Goal: Task Accomplishment & Management: Manage account settings

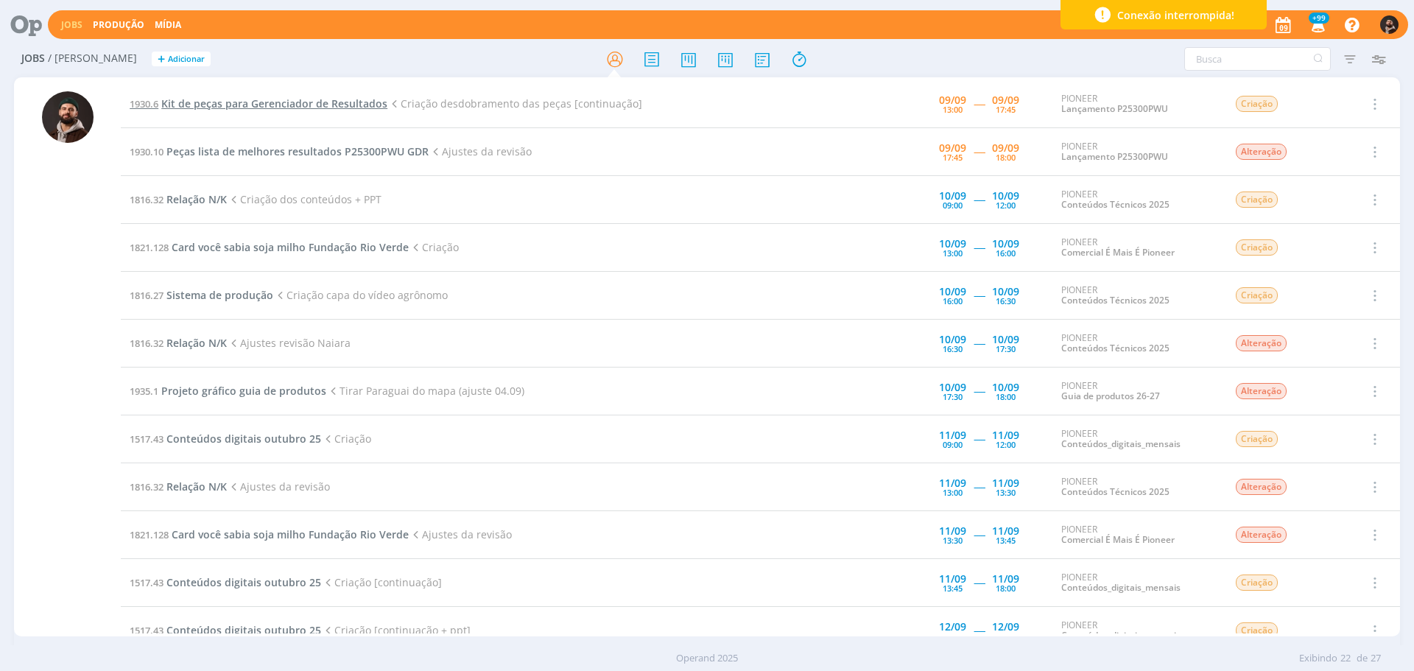
click at [324, 105] on span "Kit de peças para Gerenciador de Resultados" at bounding box center [274, 103] width 226 height 14
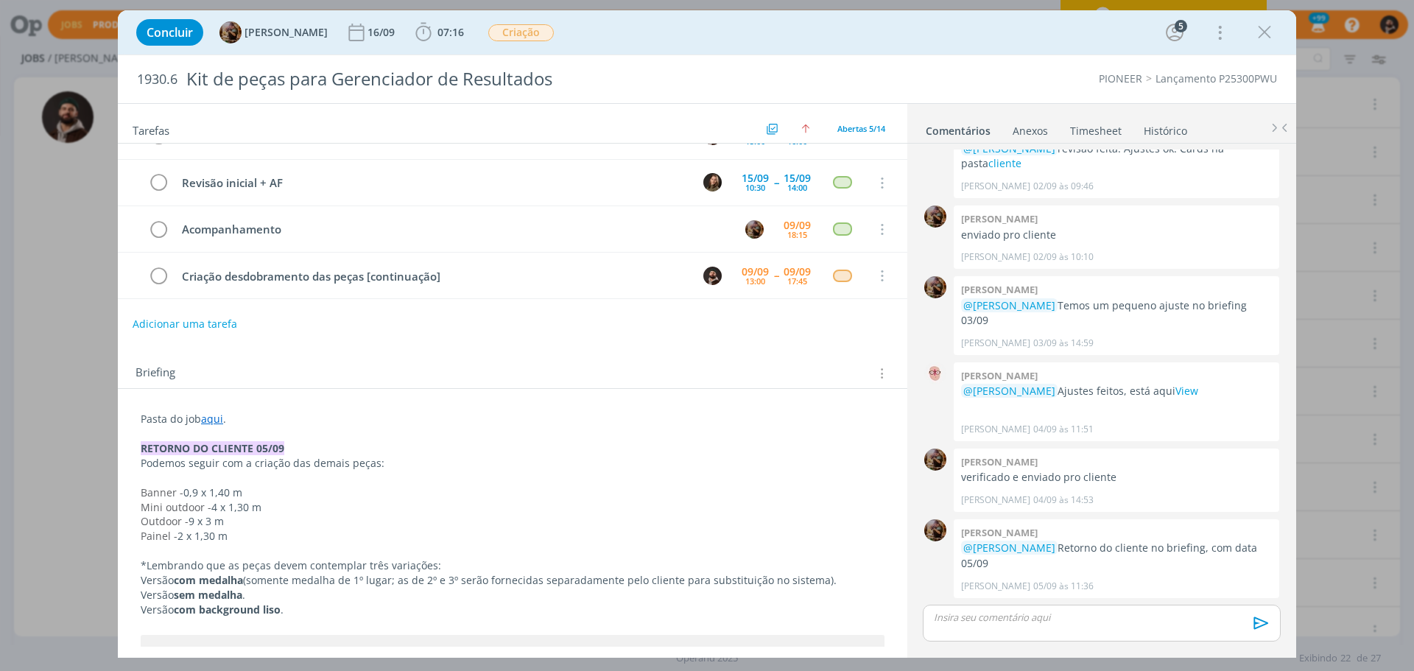
scroll to position [104, 0]
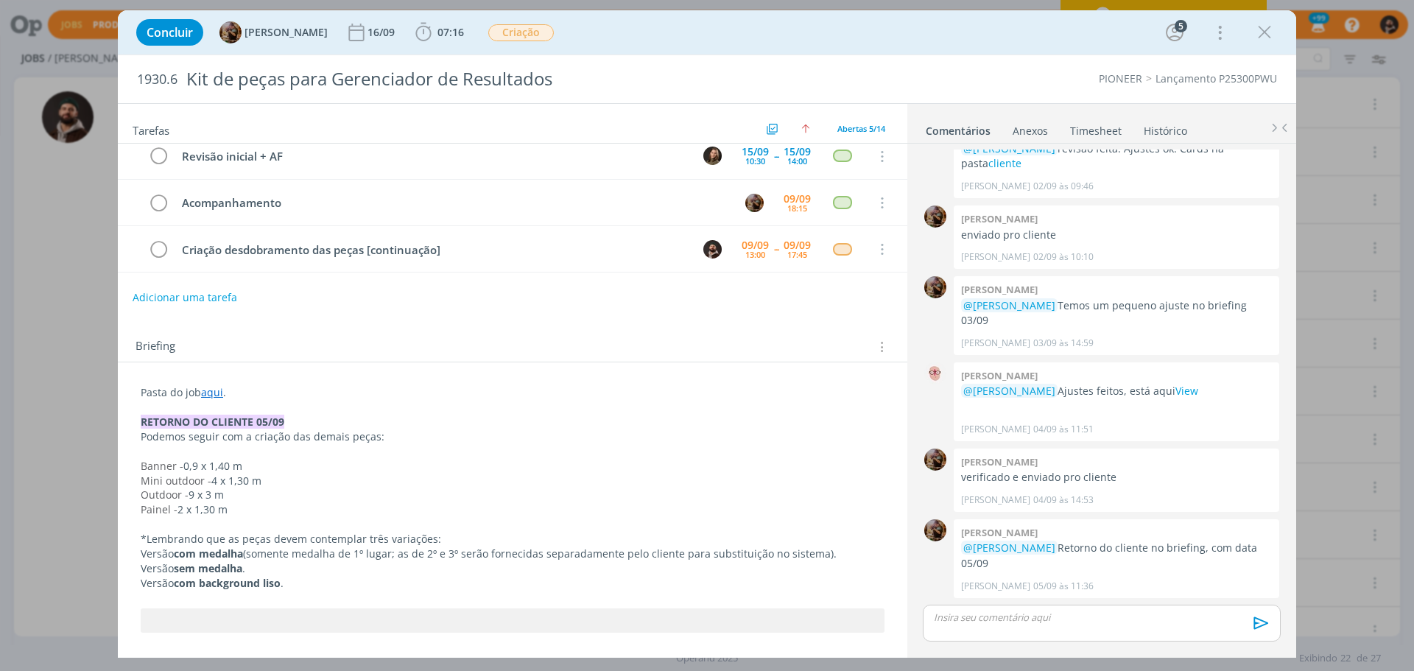
click at [1059, 611] on p "dialog" at bounding box center [1101, 616] width 334 height 13
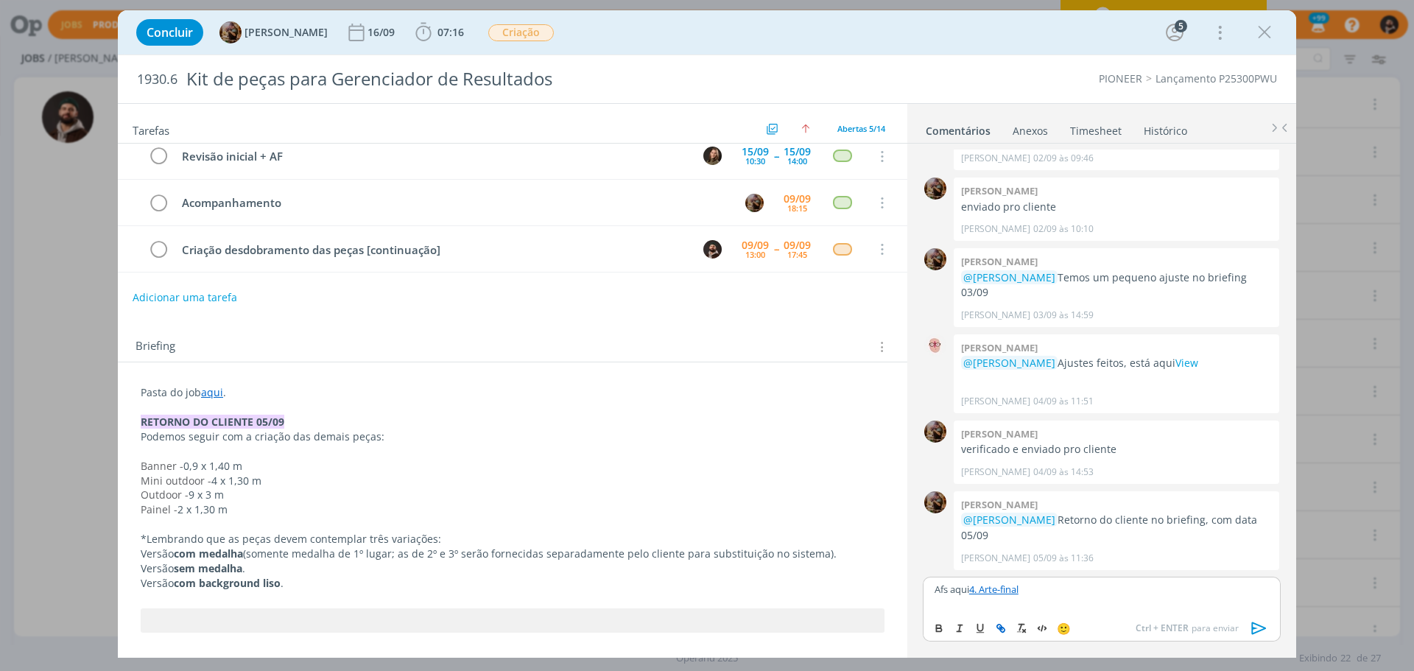
click at [1260, 625] on icon "dialog" at bounding box center [1259, 628] width 15 height 13
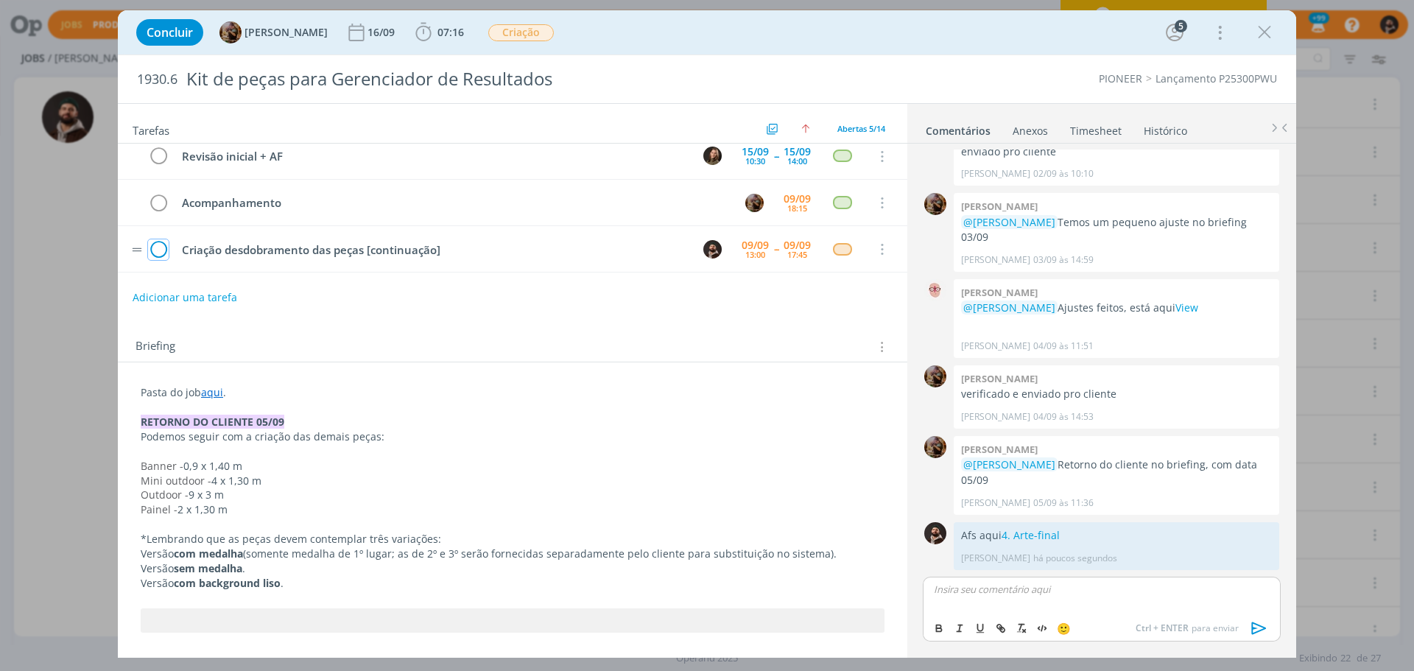
click at [158, 248] on icon "dialog" at bounding box center [158, 250] width 21 height 22
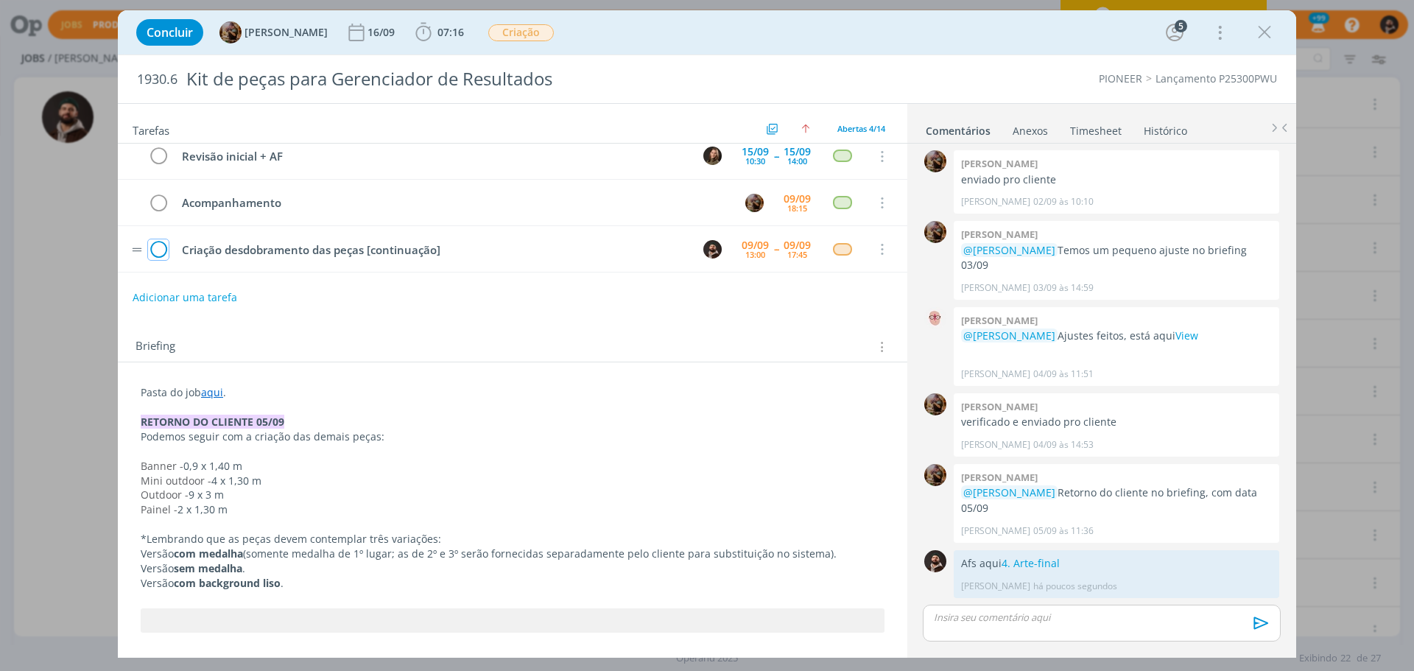
scroll to position [689, 0]
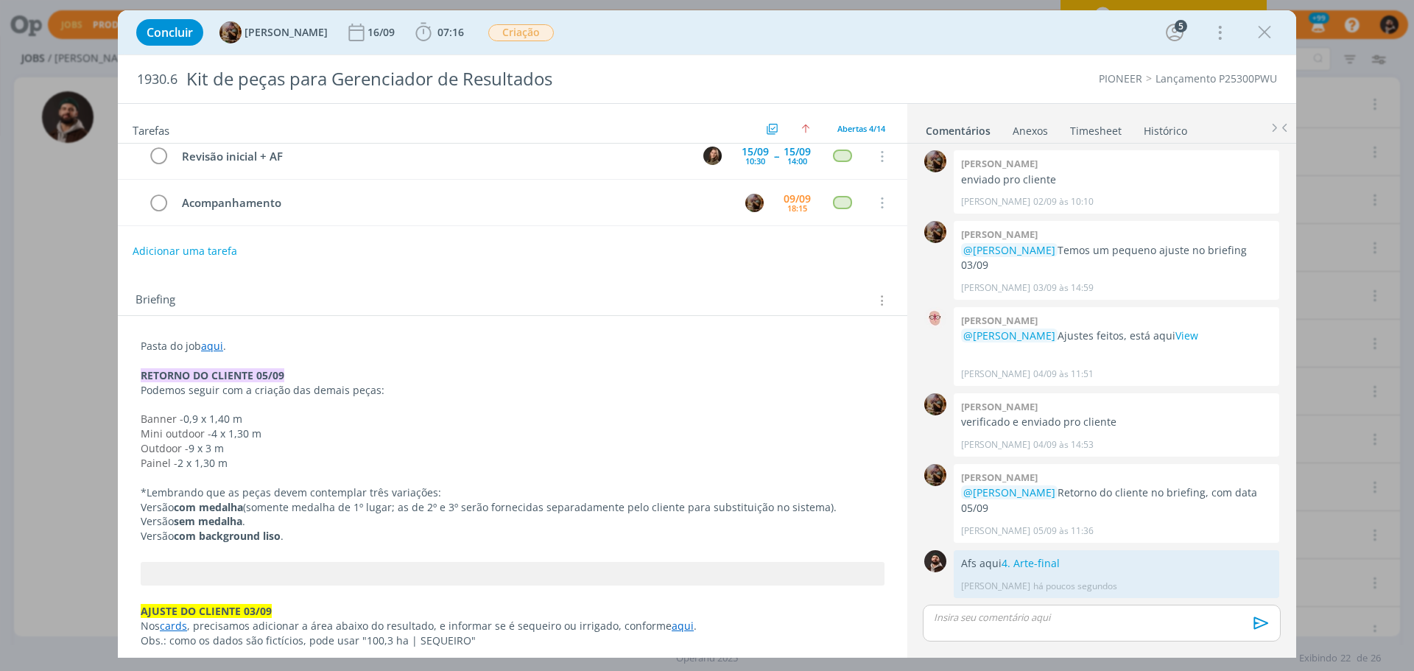
click at [1099, 130] on link "Timesheet" at bounding box center [1095, 127] width 53 height 21
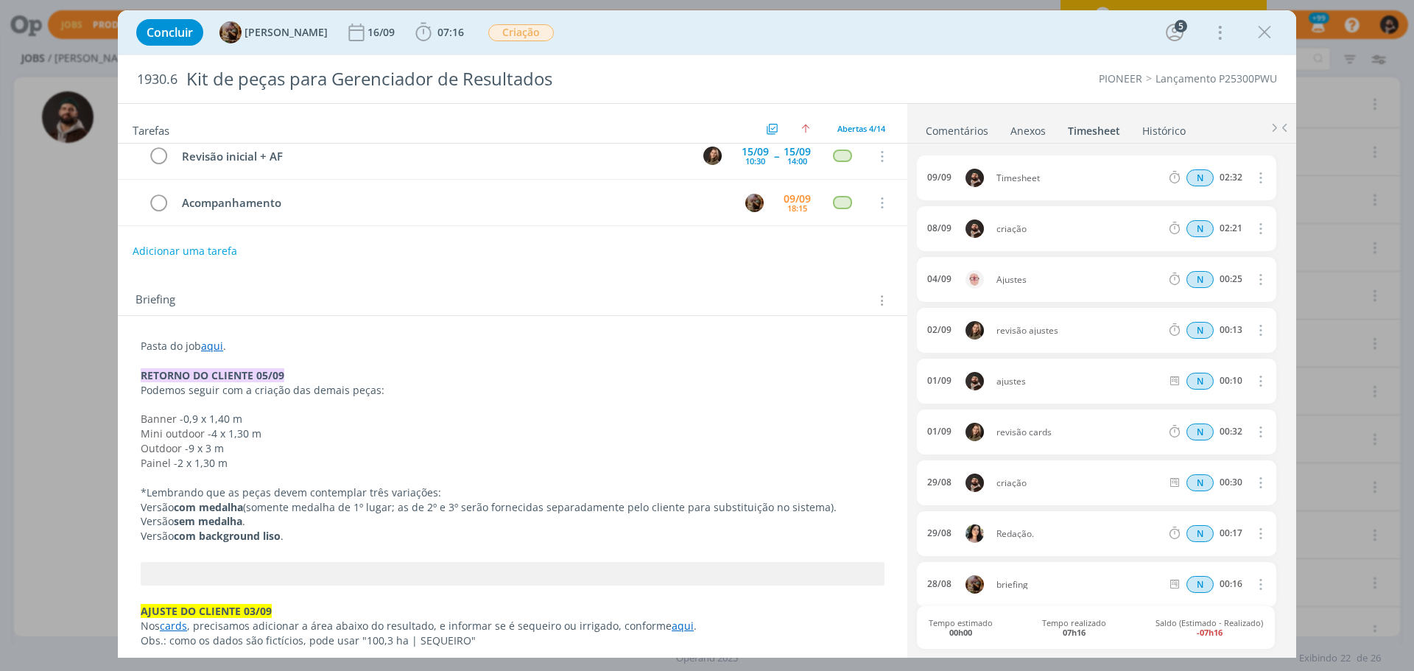
click at [1258, 181] on icon "dialog" at bounding box center [1259, 178] width 16 height 18
click at [1105, 175] on span "Timesheet" at bounding box center [1078, 178] width 176 height 9
click at [1252, 178] on icon "dialog" at bounding box center [1259, 178] width 16 height 18
click at [1237, 226] on link "Editar" at bounding box center [1218, 228] width 116 height 24
drag, startPoint x: 1238, startPoint y: 182, endPoint x: 1166, endPoint y: 176, distance: 71.7
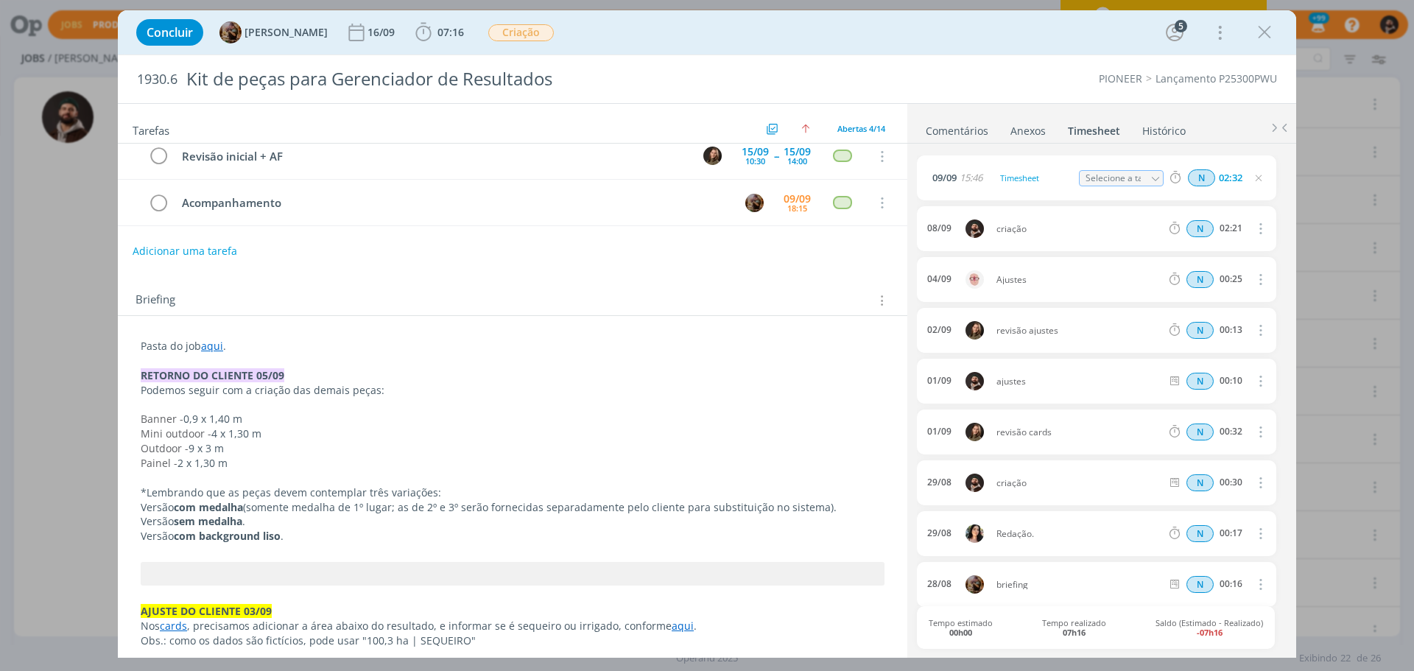
click at [1168, 176] on div "N 02:32" at bounding box center [1263, 178] width 200 height 18
type input "03:30"
click at [1031, 171] on div "Timesheet" at bounding box center [1036, 178] width 80 height 16
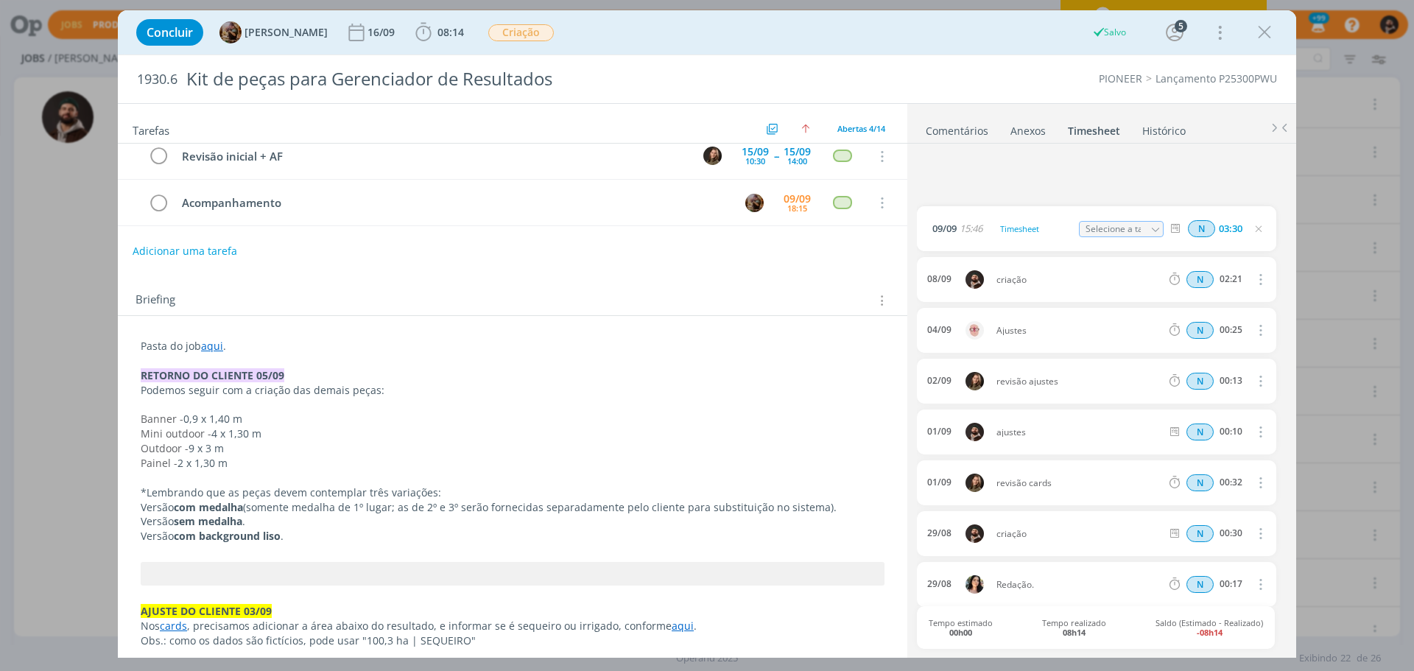
click at [1031, 171] on div "[DATE] 15:46 Timesheet Selecione a tarefa N 03:30" at bounding box center [1096, 177] width 359 height 45
click at [1035, 176] on div "Timesheet" at bounding box center [1036, 178] width 80 height 16
click at [1258, 177] on icon "dialog" at bounding box center [1259, 178] width 12 height 12
click at [1263, 35] on icon "dialog" at bounding box center [1264, 32] width 22 height 22
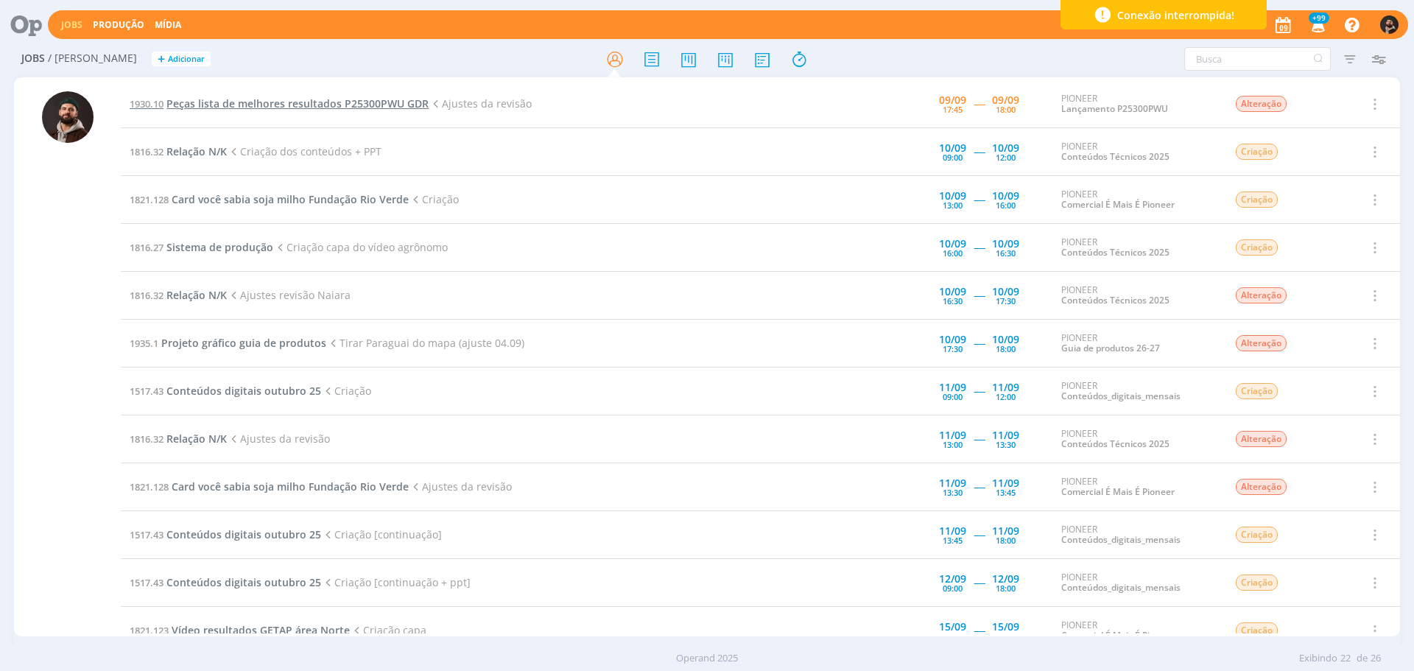
click at [309, 108] on span "Peças lista de melhores resultados P25300PWU GDR" at bounding box center [297, 103] width 262 height 14
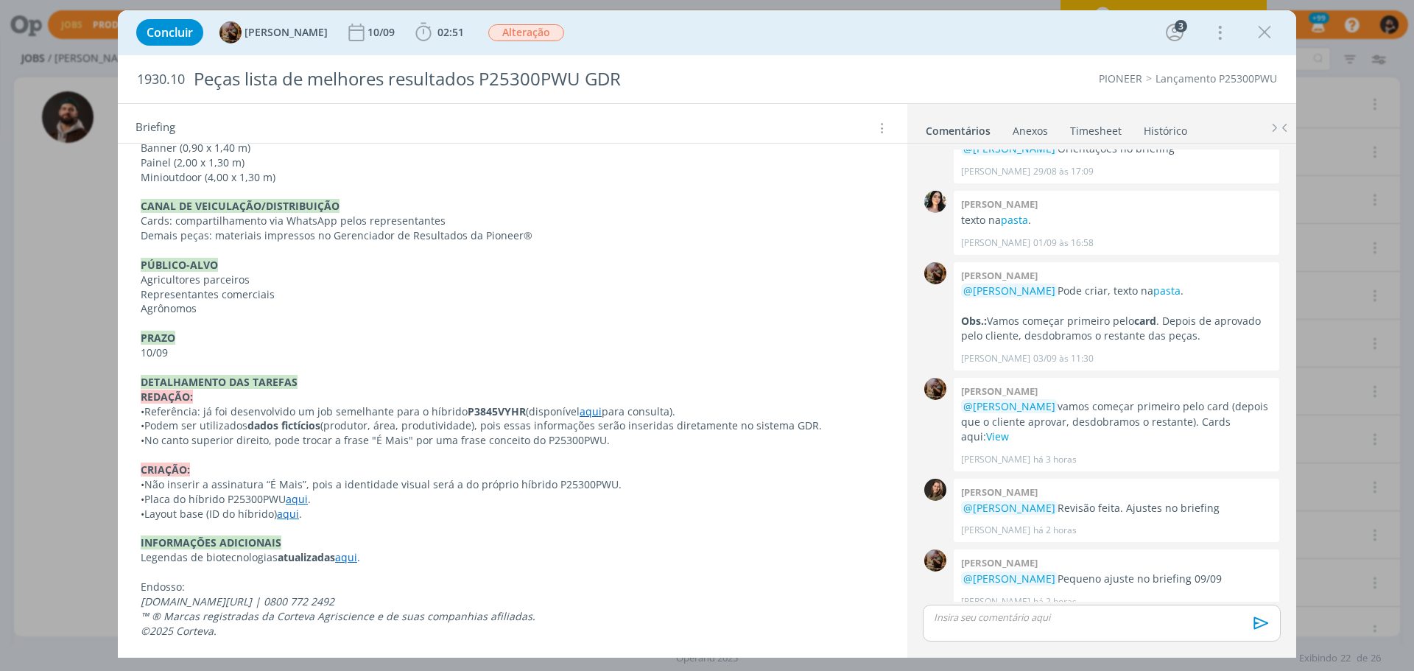
scroll to position [524, 0]
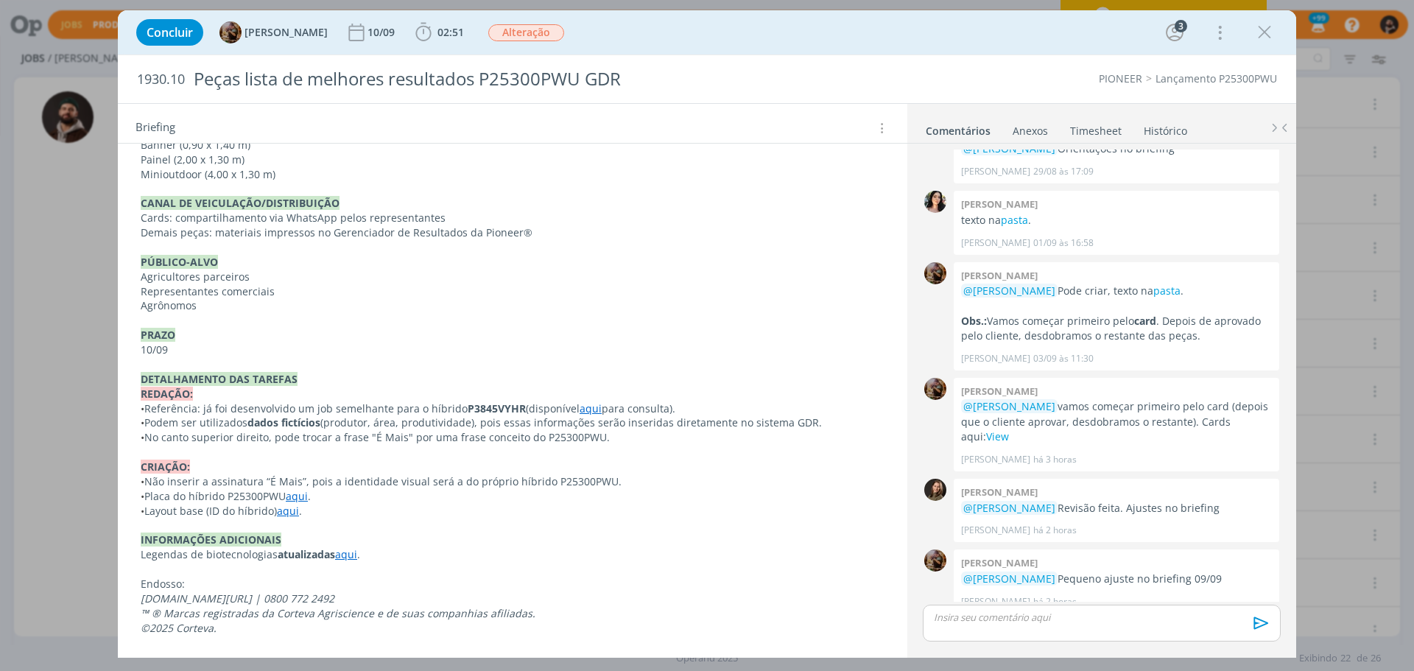
click at [587, 407] on link "aqui" at bounding box center [591, 408] width 22 height 14
click at [580, 437] on link "[URL][DOMAIN_NAME]" at bounding box center [542, 436] width 111 height 19
click at [1079, 613] on p "dialog" at bounding box center [1101, 616] width 334 height 13
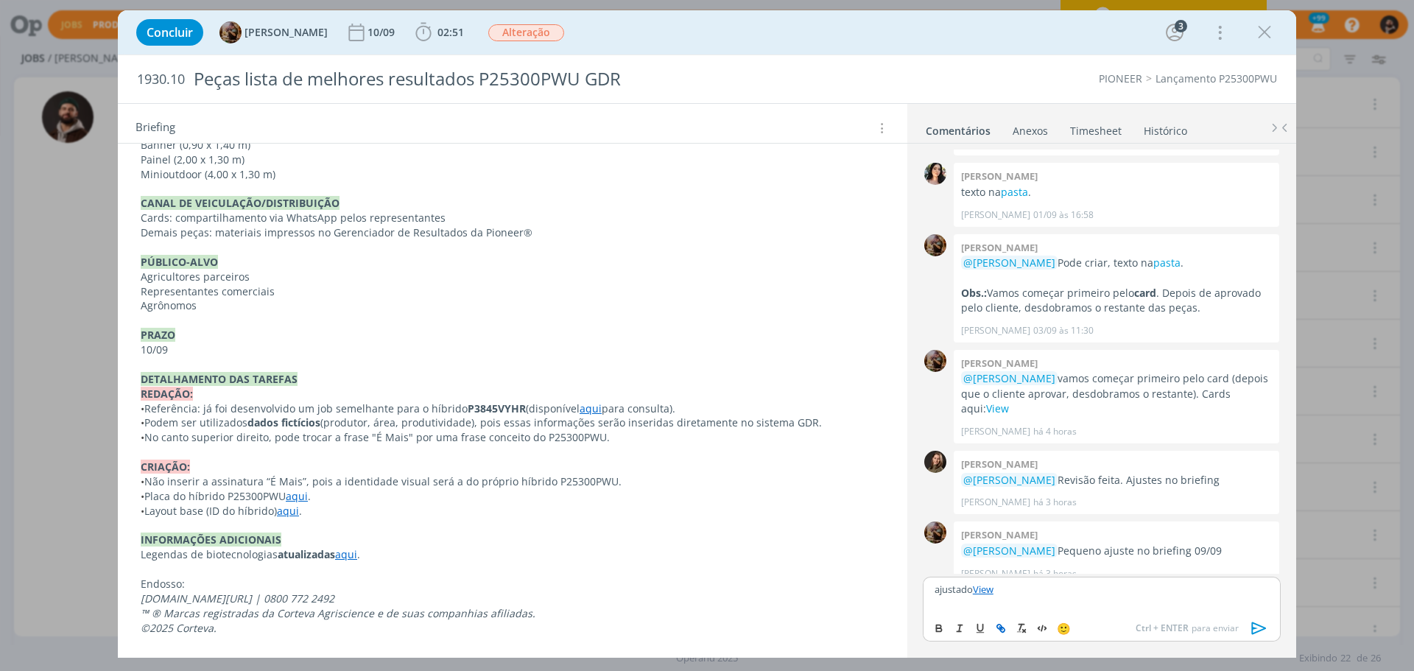
click at [1256, 629] on icon "dialog" at bounding box center [1259, 628] width 22 height 22
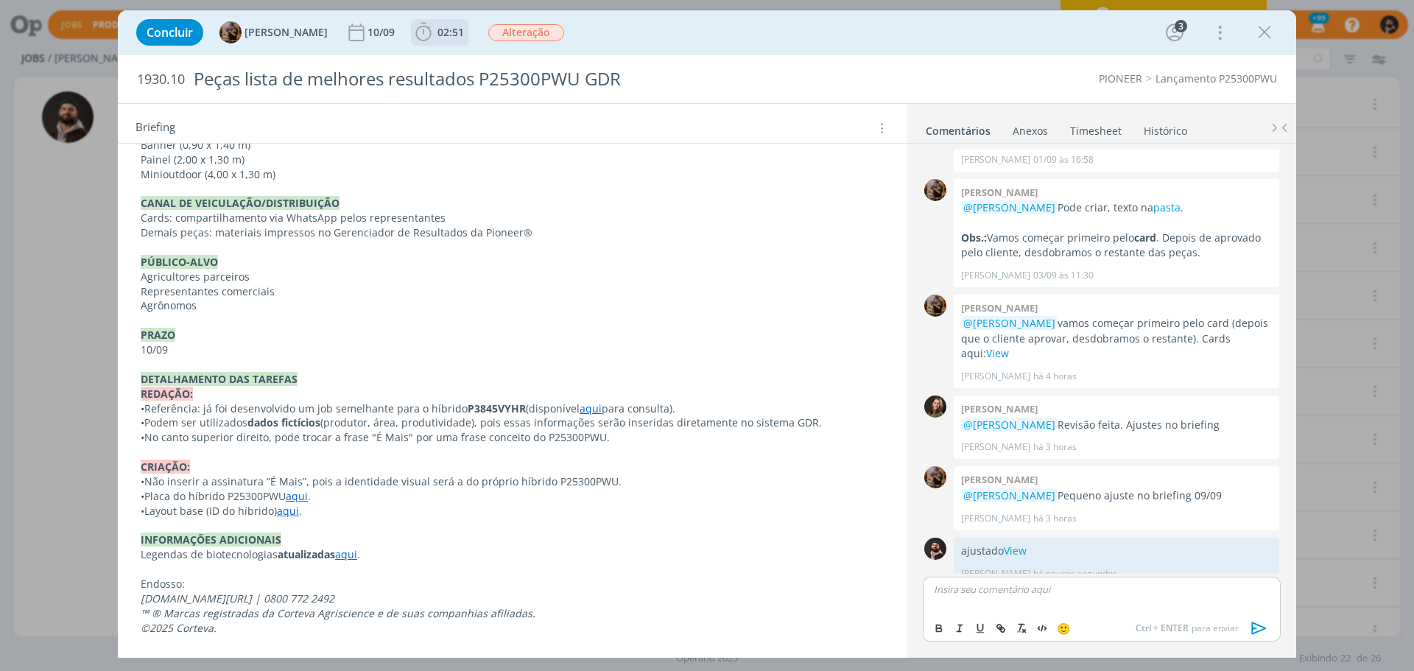
drag, startPoint x: 453, startPoint y: 38, endPoint x: 474, endPoint y: 46, distance: 22.8
click at [453, 38] on span "02:51" at bounding box center [450, 32] width 27 height 14
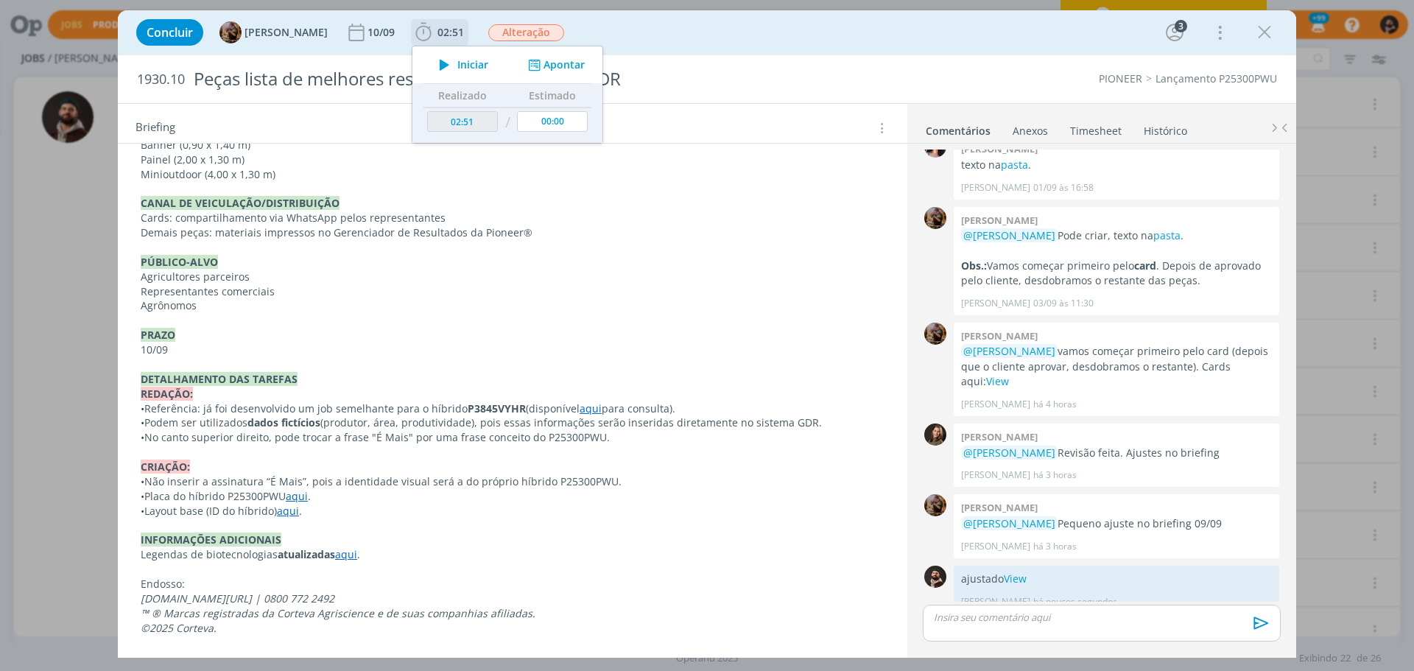
click at [585, 65] on button "Apontar" at bounding box center [554, 64] width 61 height 15
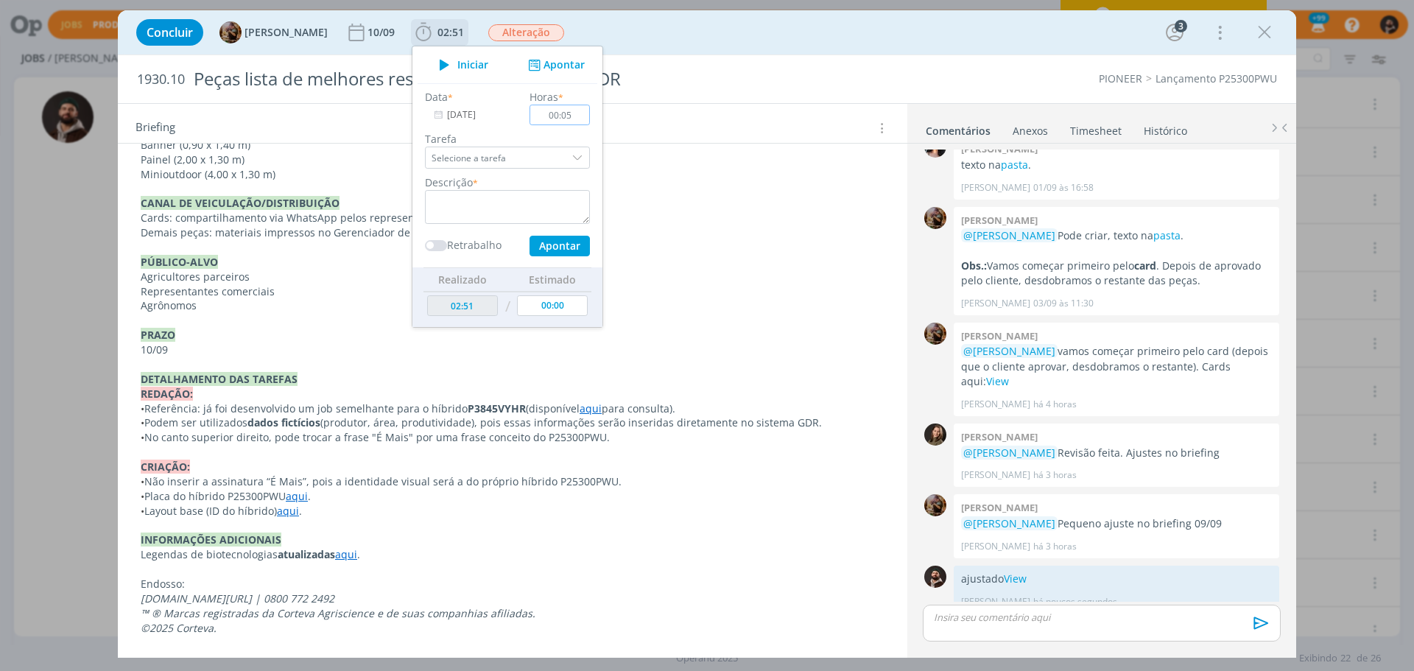
type input "00:05"
click at [510, 204] on textarea "dialog" at bounding box center [507, 207] width 165 height 34
type textarea "ajuste"
click at [590, 252] on button "Apontar" at bounding box center [559, 246] width 60 height 21
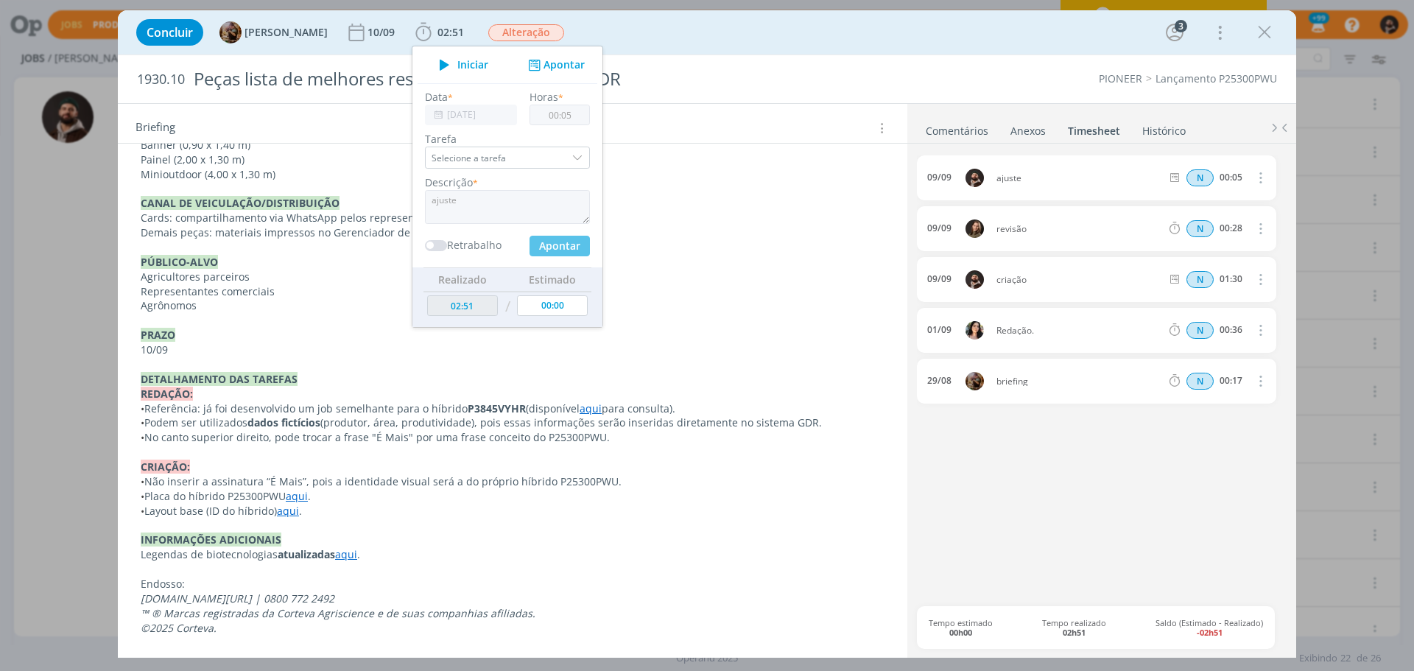
type input "02:56"
type input "00:00"
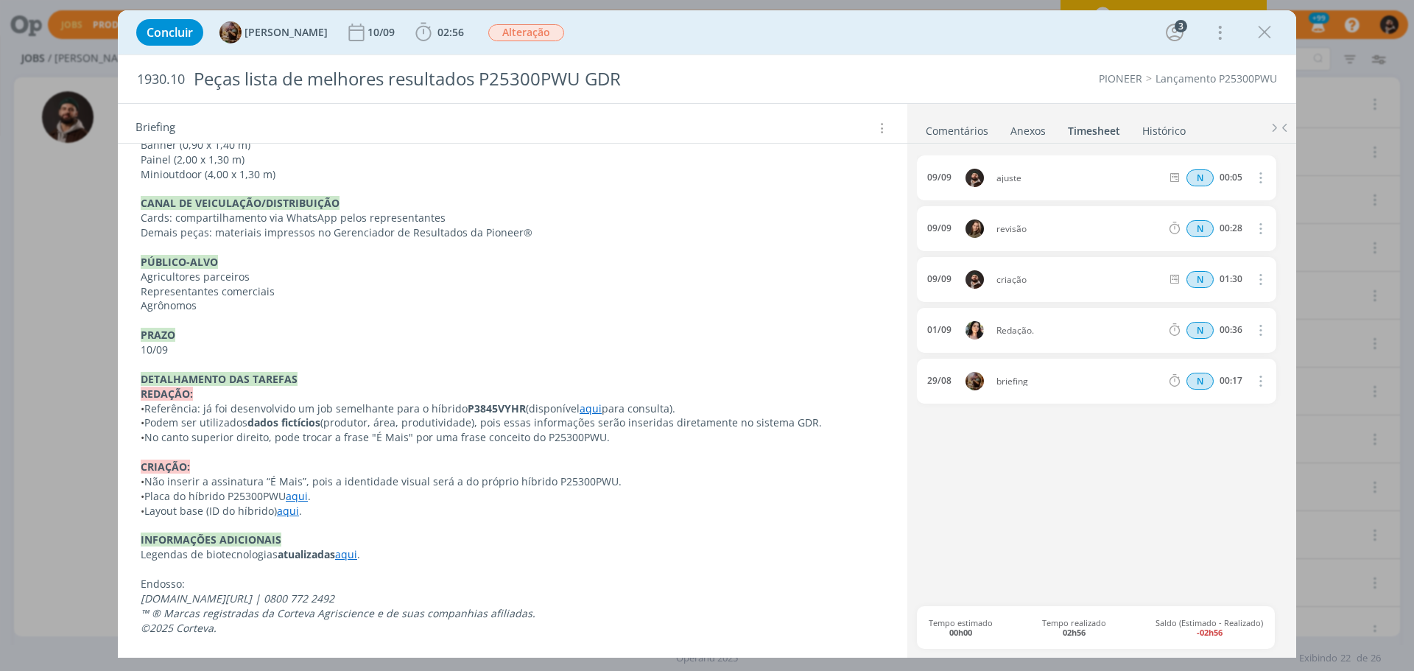
drag, startPoint x: 824, startPoint y: 297, endPoint x: 1413, endPoint y: 705, distance: 717.0
